Goal: Find specific fact: Find specific fact

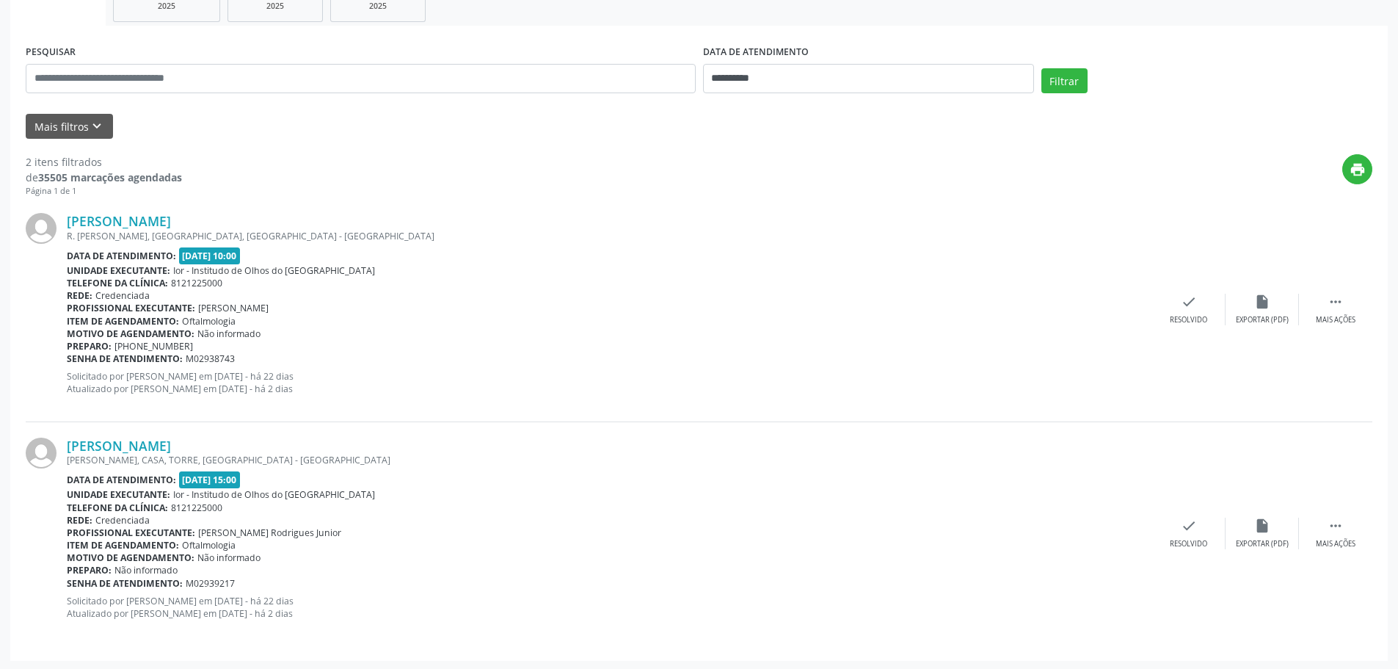
scroll to position [245, 0]
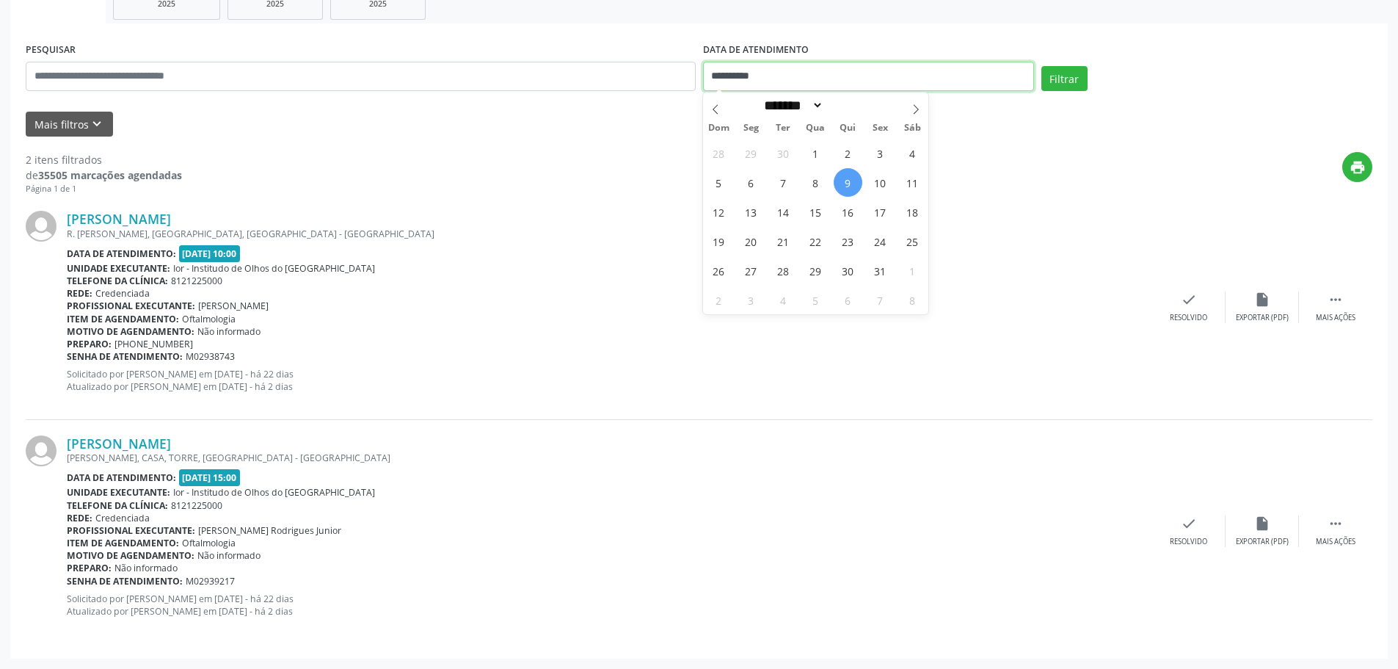
click at [722, 78] on input "**********" at bounding box center [868, 76] width 331 height 29
click at [846, 186] on span "9" at bounding box center [848, 182] width 29 height 29
type input "**********"
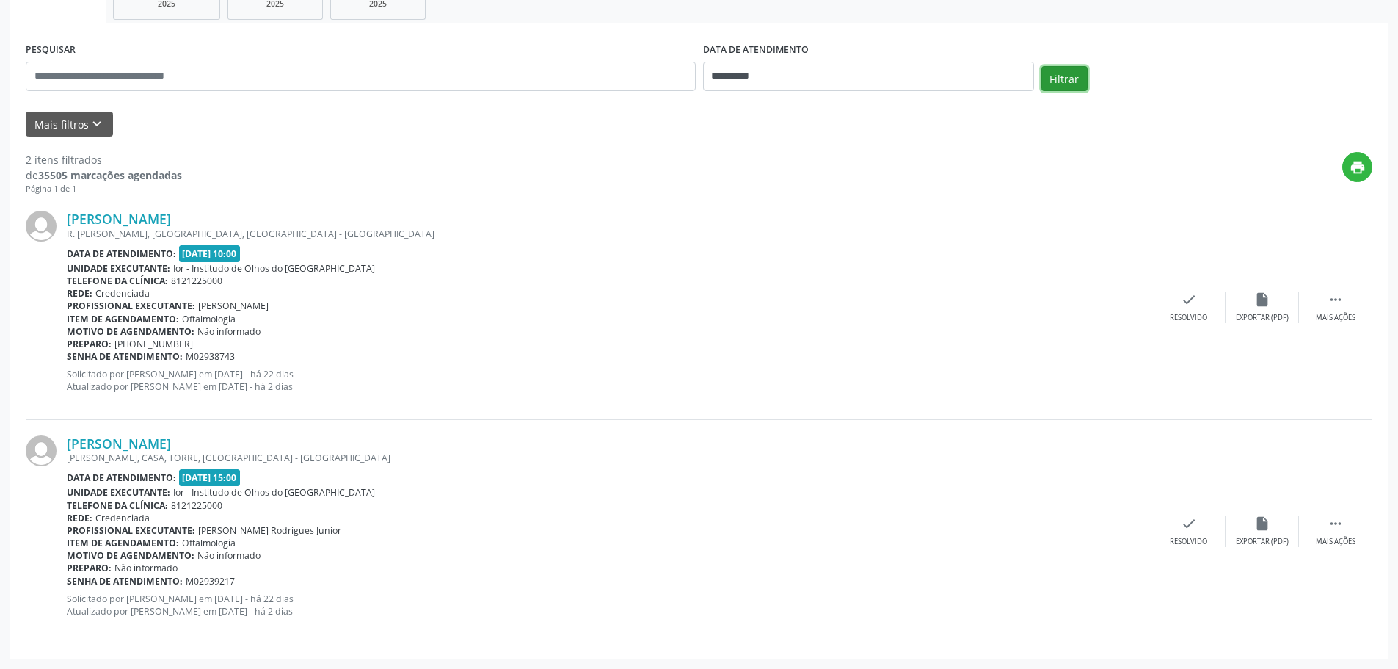
click at [1063, 79] on button "Filtrar" at bounding box center [1065, 78] width 46 height 25
click at [131, 222] on link "[PERSON_NAME]" at bounding box center [119, 219] width 104 height 16
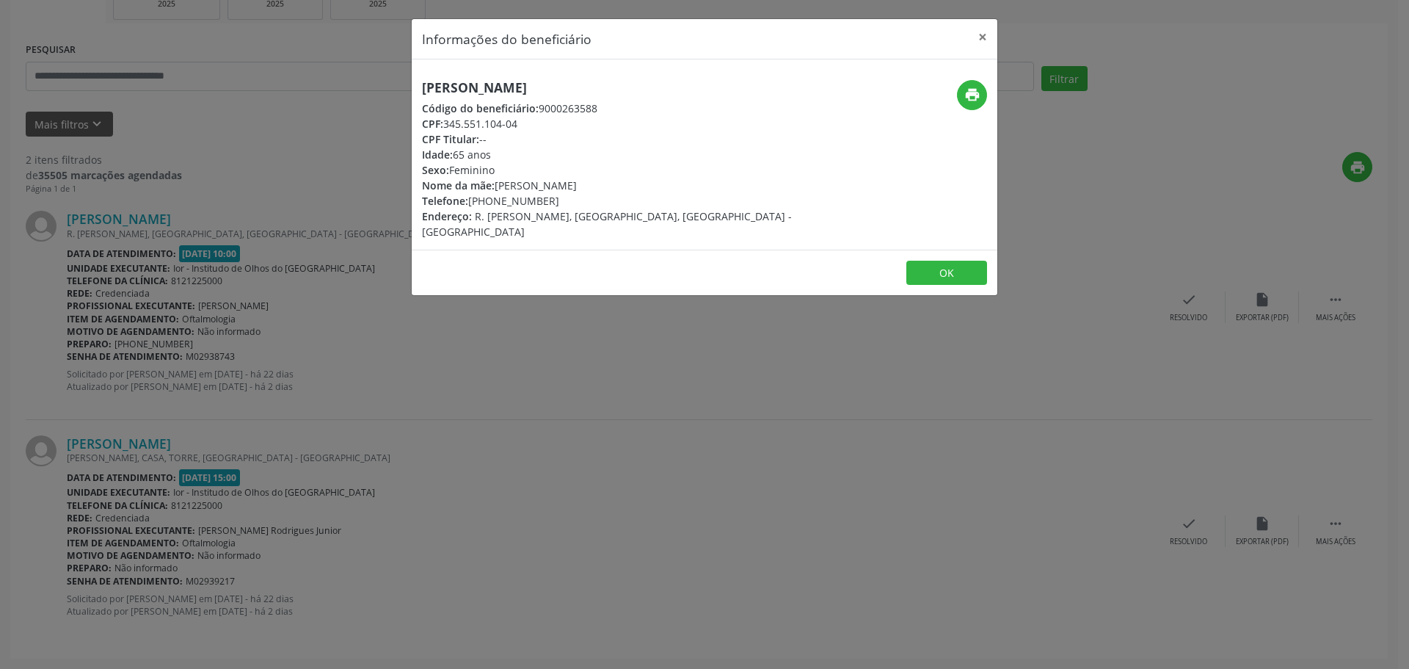
drag, startPoint x: 443, startPoint y: 120, endPoint x: 537, endPoint y: 126, distance: 93.5
click at [537, 126] on div "CPF: 345.551.104-04" at bounding box center [607, 123] width 370 height 15
copy div "345.551.104-04"
click at [984, 37] on button "×" at bounding box center [982, 37] width 29 height 36
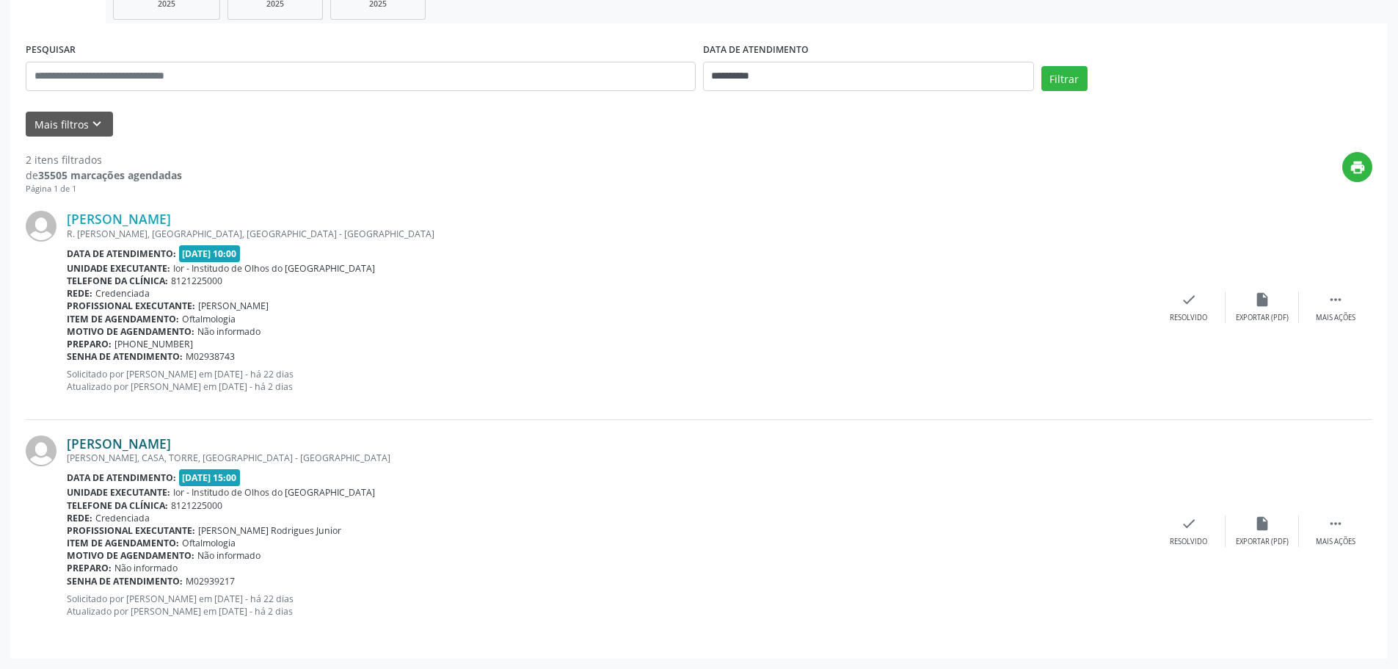
click at [105, 446] on link "[PERSON_NAME]" at bounding box center [119, 443] width 104 height 16
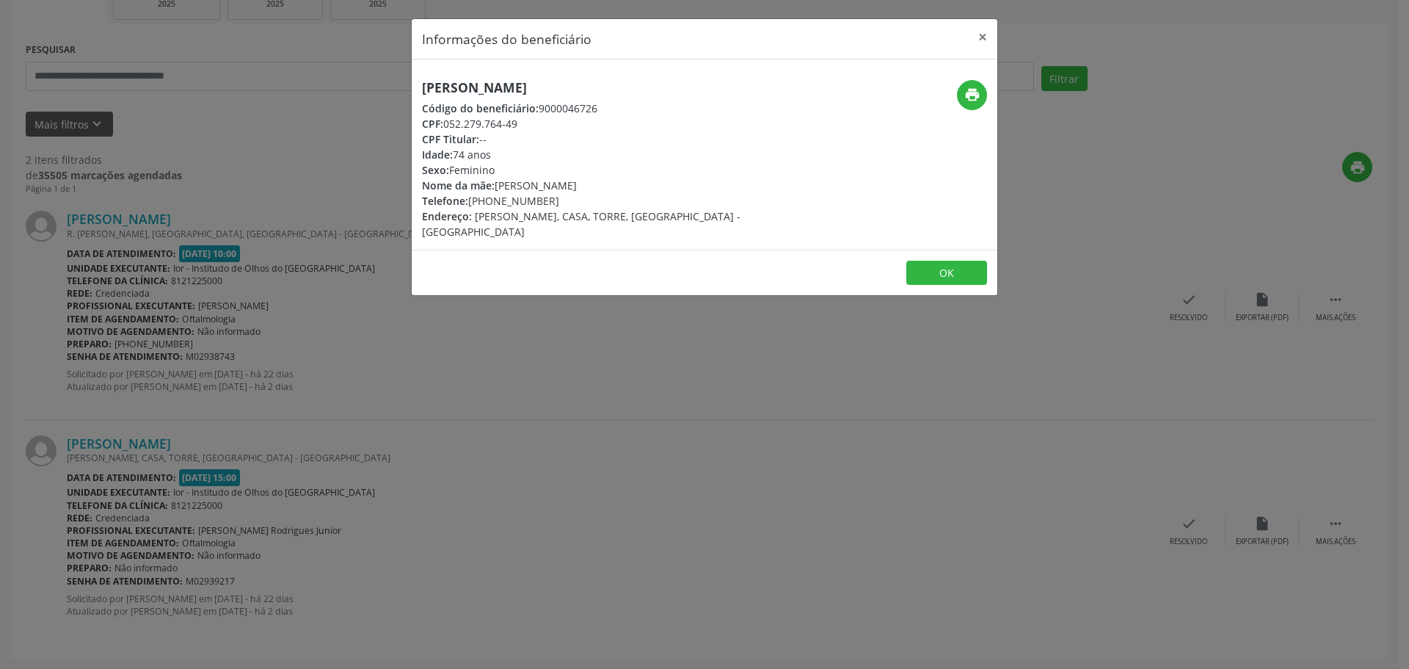
drag, startPoint x: 470, startPoint y: 199, endPoint x: 551, endPoint y: 197, distance: 80.8
click at [551, 197] on div "Telefone: [PHONE_NUMBER]" at bounding box center [607, 200] width 370 height 15
copy div "[PHONE_NUMBER]"
drag, startPoint x: 444, startPoint y: 122, endPoint x: 528, endPoint y: 120, distance: 83.7
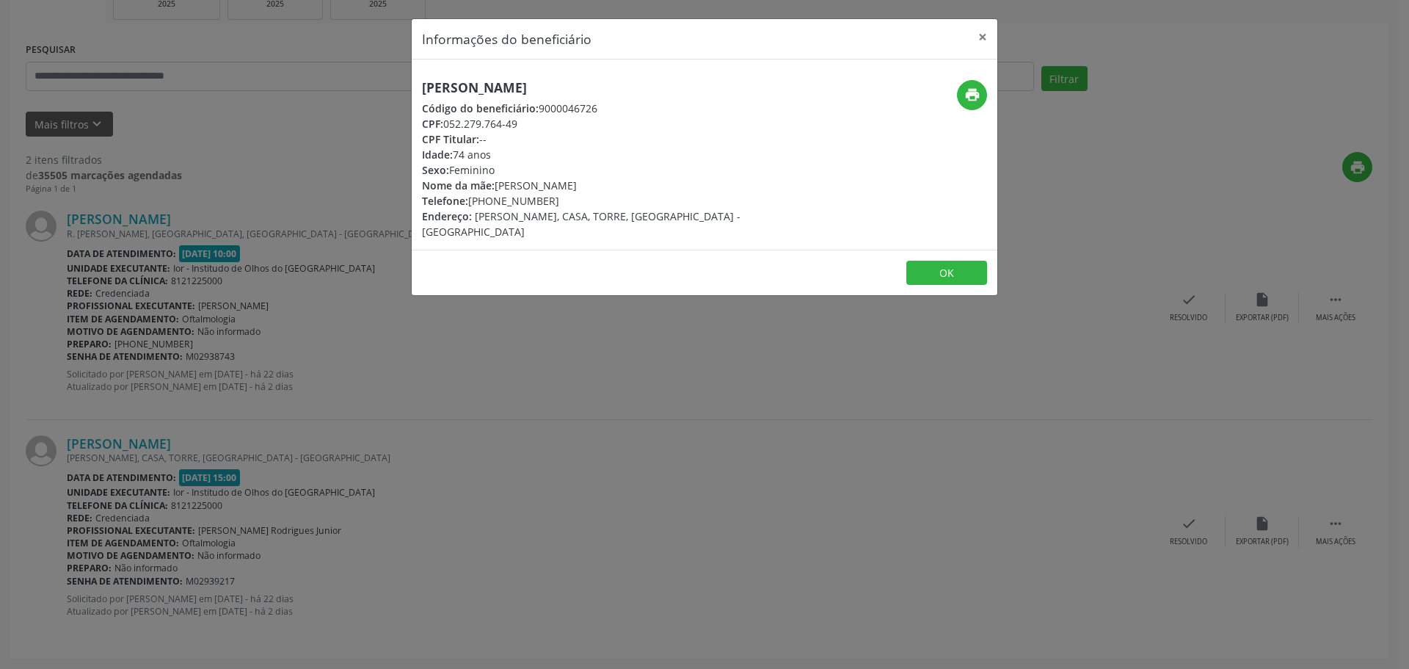
click at [528, 120] on div "CPF: 052.279.764-49" at bounding box center [607, 123] width 370 height 15
copy div "052.279.764-49"
click at [984, 38] on button "×" at bounding box center [982, 37] width 29 height 36
